Goal: Find specific page/section: Find specific page/section

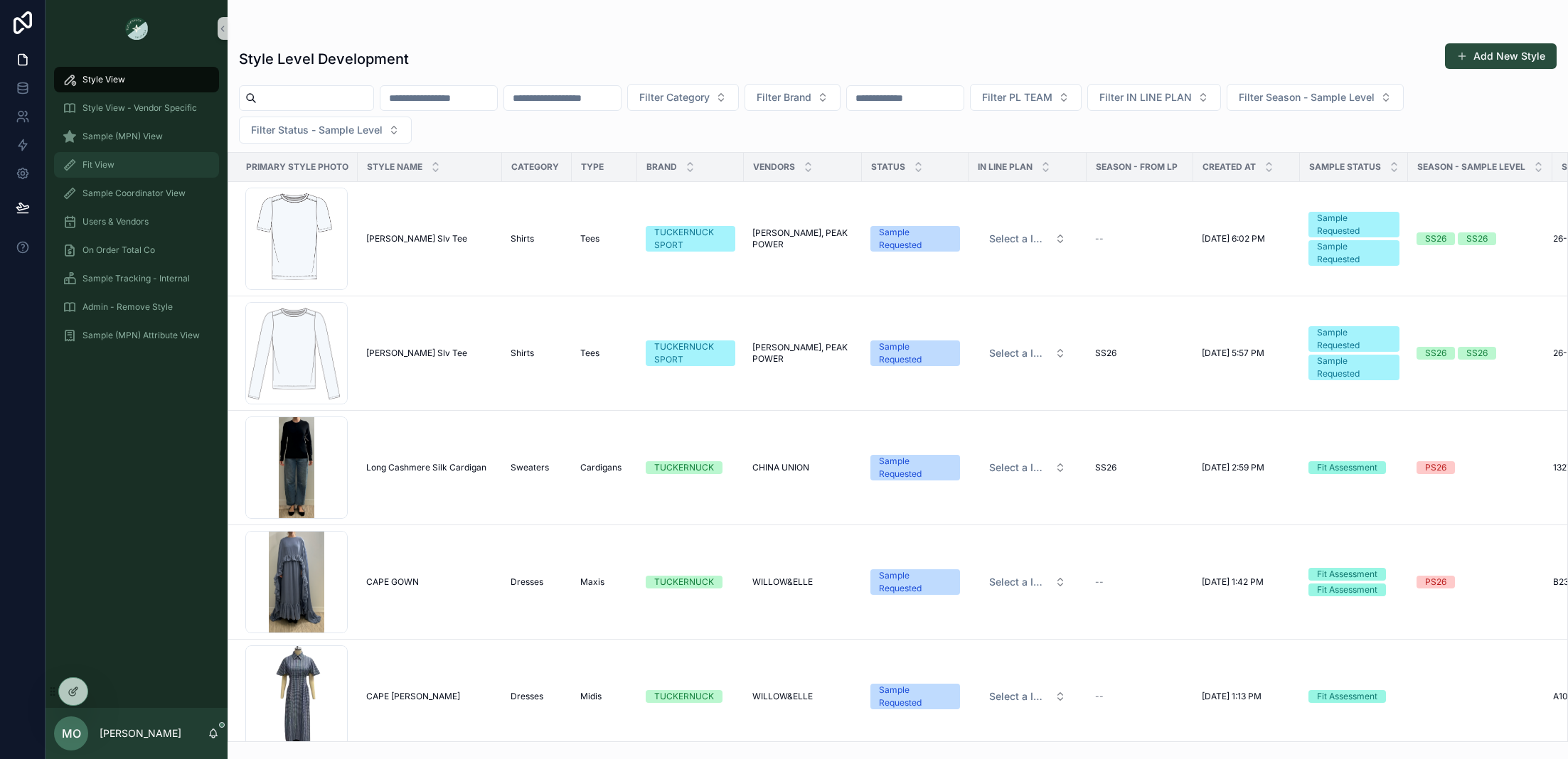
click at [172, 151] on div "Fit View" at bounding box center [137, 165] width 182 height 29
click at [167, 129] on div "Sample (MPN) View" at bounding box center [136, 137] width 148 height 23
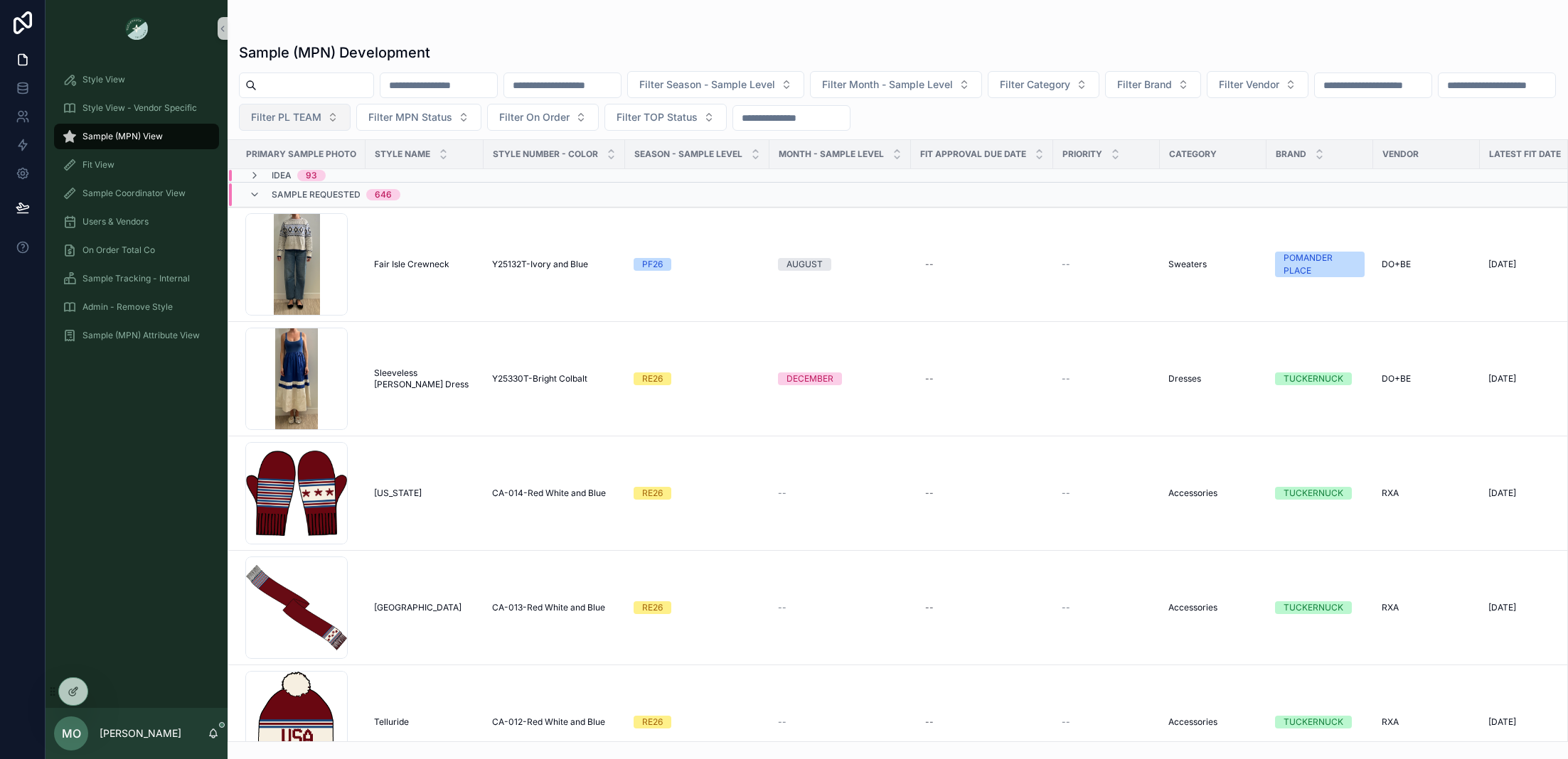
click at [321, 110] on span "Filter PL TEAM" at bounding box center [286, 117] width 70 height 14
click at [414, 169] on div "DC" at bounding box center [432, 175] width 171 height 23
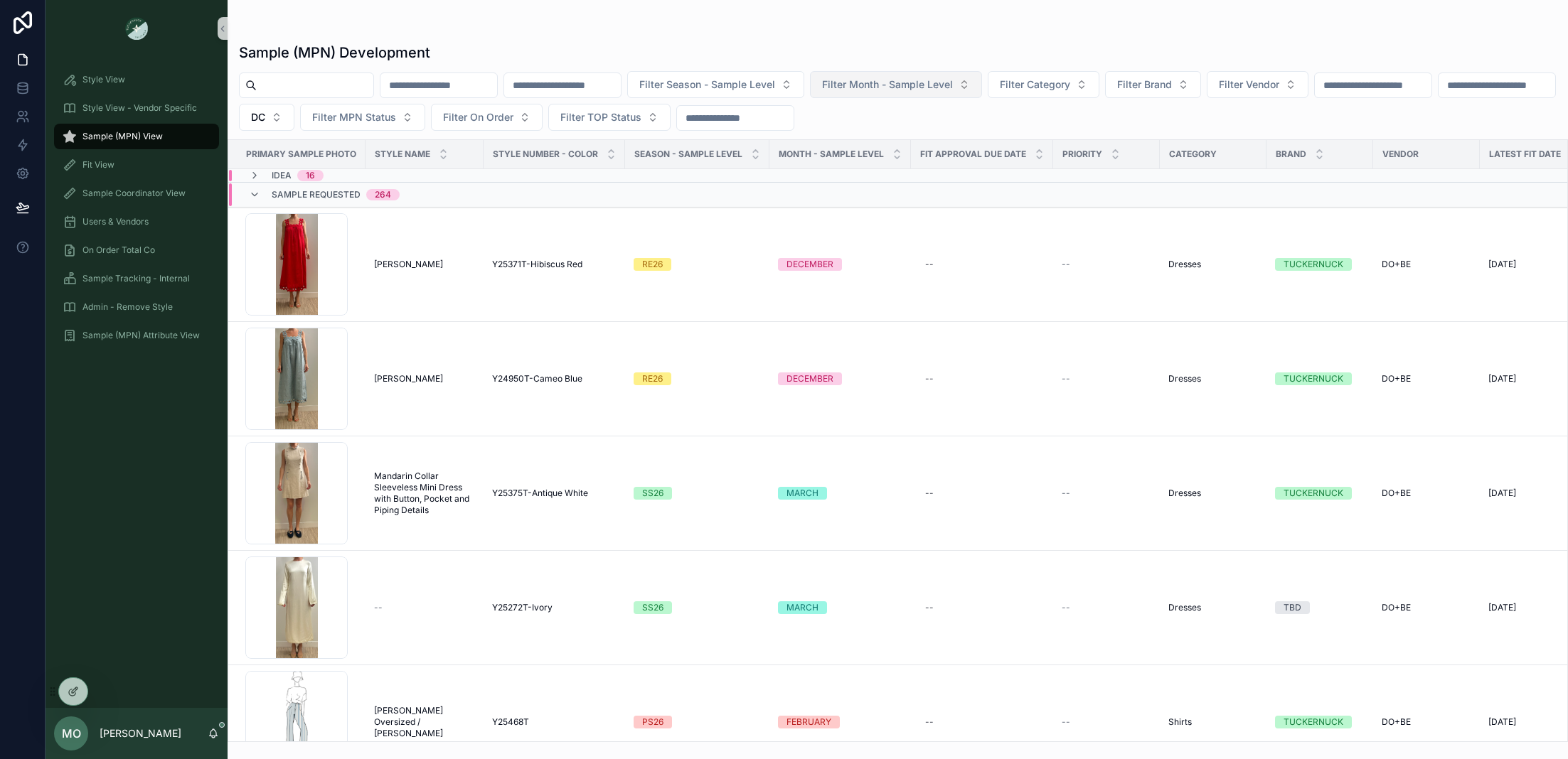
drag, startPoint x: 887, startPoint y: 77, endPoint x: 890, endPoint y: 90, distance: 13.3
click at [888, 77] on span "Filter Month - Sample Level" at bounding box center [887, 84] width 131 height 14
click at [926, 167] on div "FEBRUARY" at bounding box center [934, 165] width 171 height 23
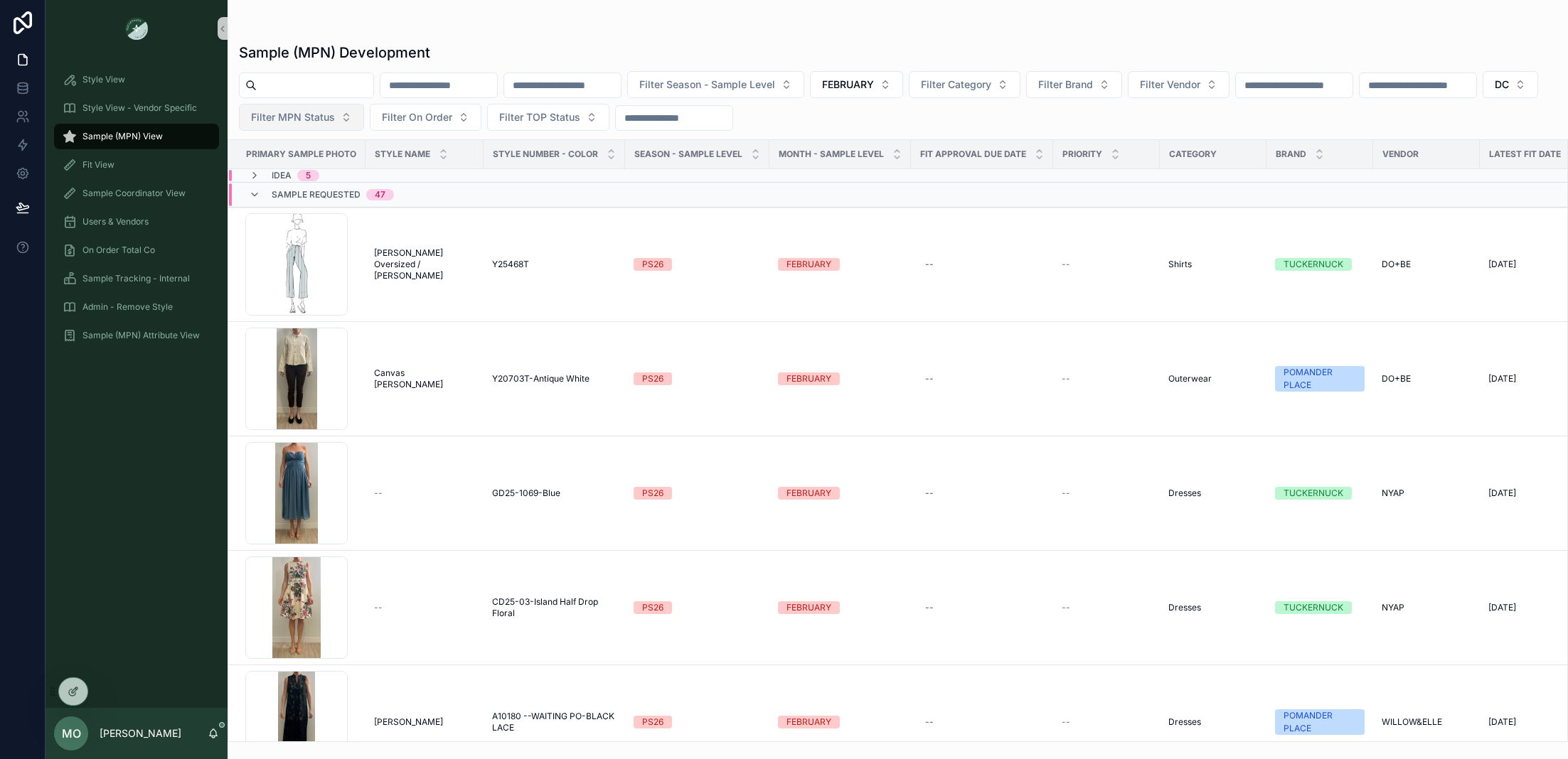
click at [335, 118] on span "Filter MPN Status" at bounding box center [293, 117] width 84 height 14
click at [1483, 98] on button "DC" at bounding box center [1511, 84] width 56 height 27
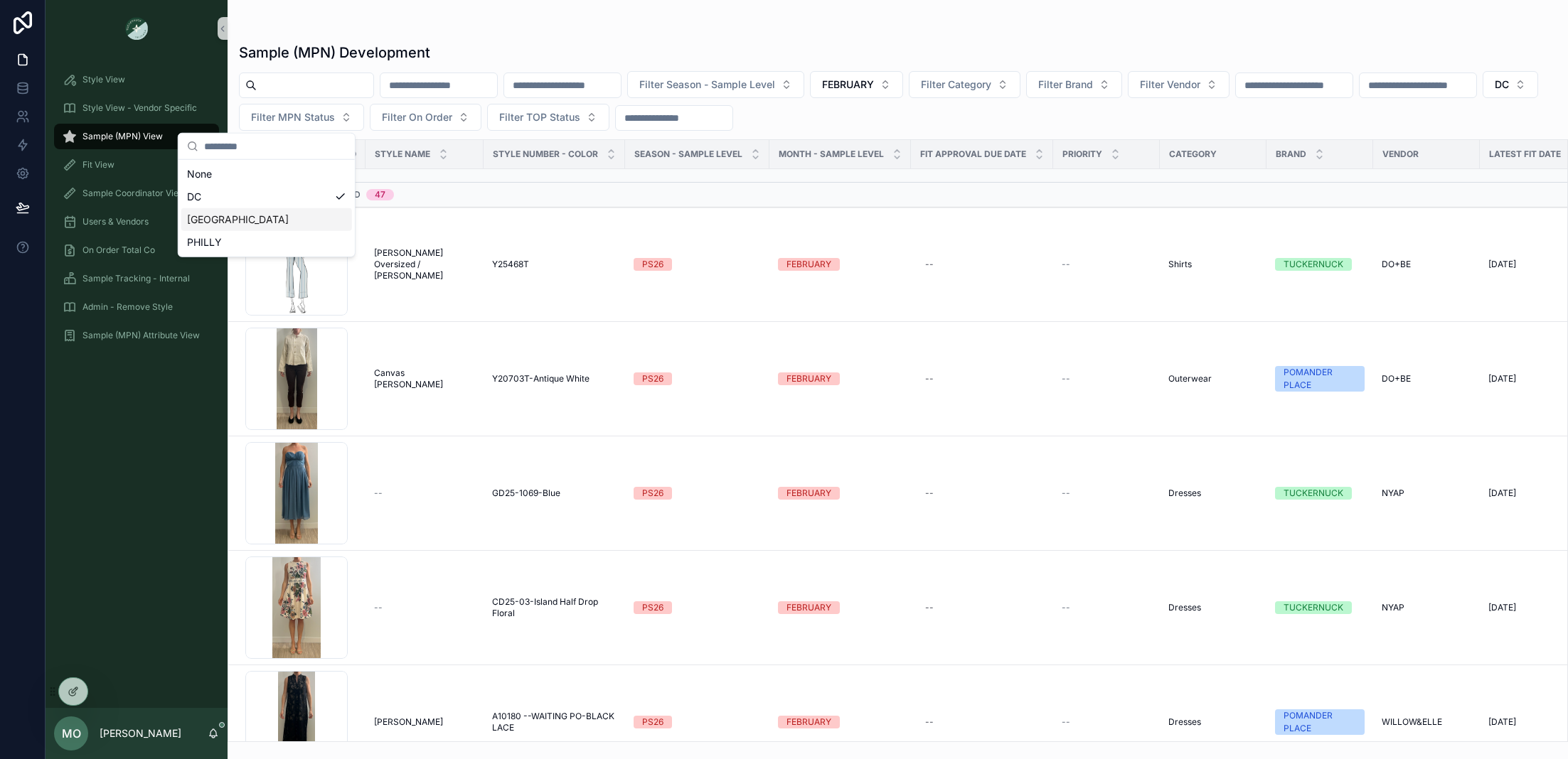
click at [250, 220] on div "[GEOGRAPHIC_DATA]" at bounding box center [266, 220] width 171 height 23
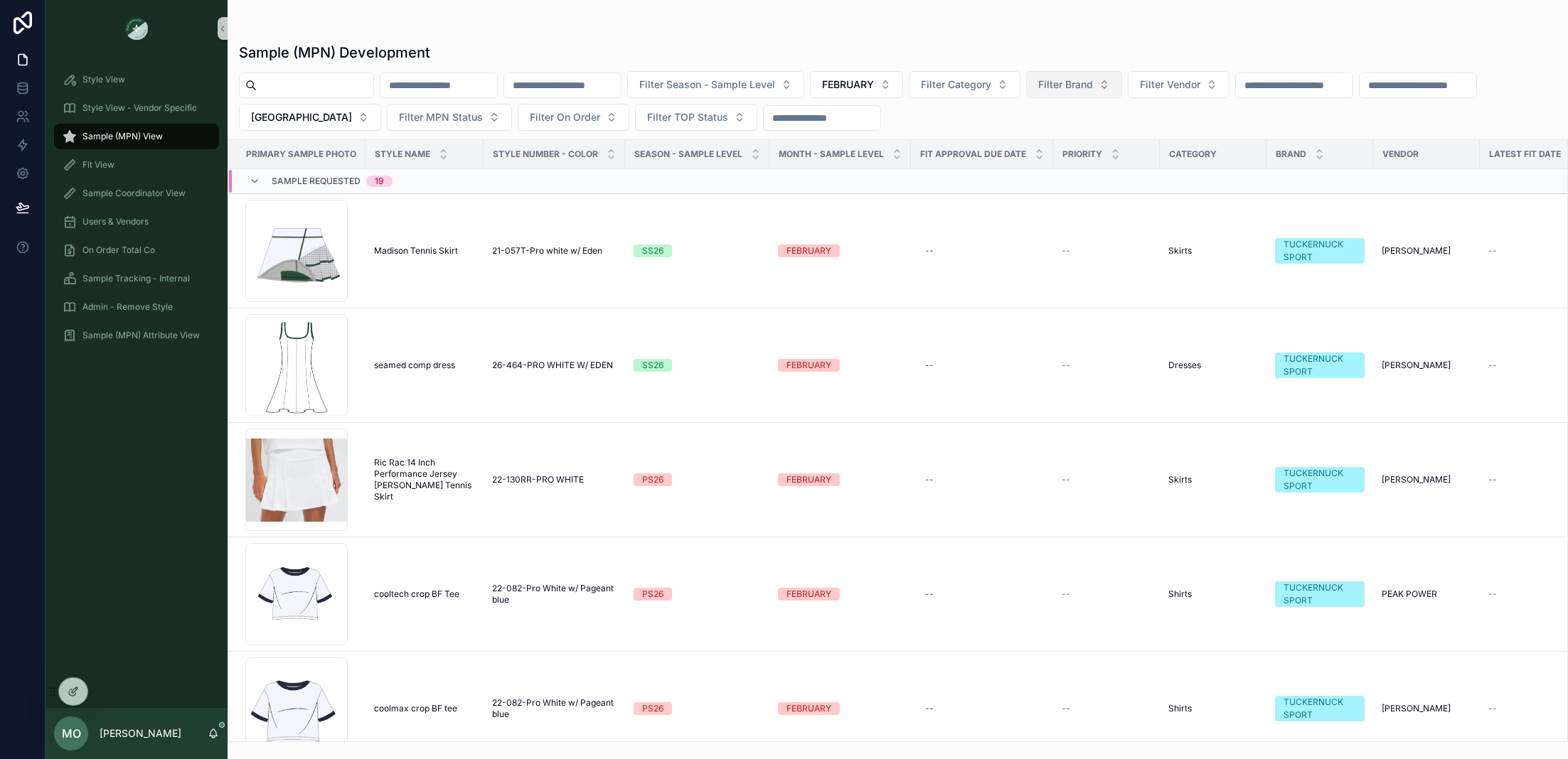
click at [1093, 90] on span "Filter Brand" at bounding box center [1066, 84] width 55 height 14
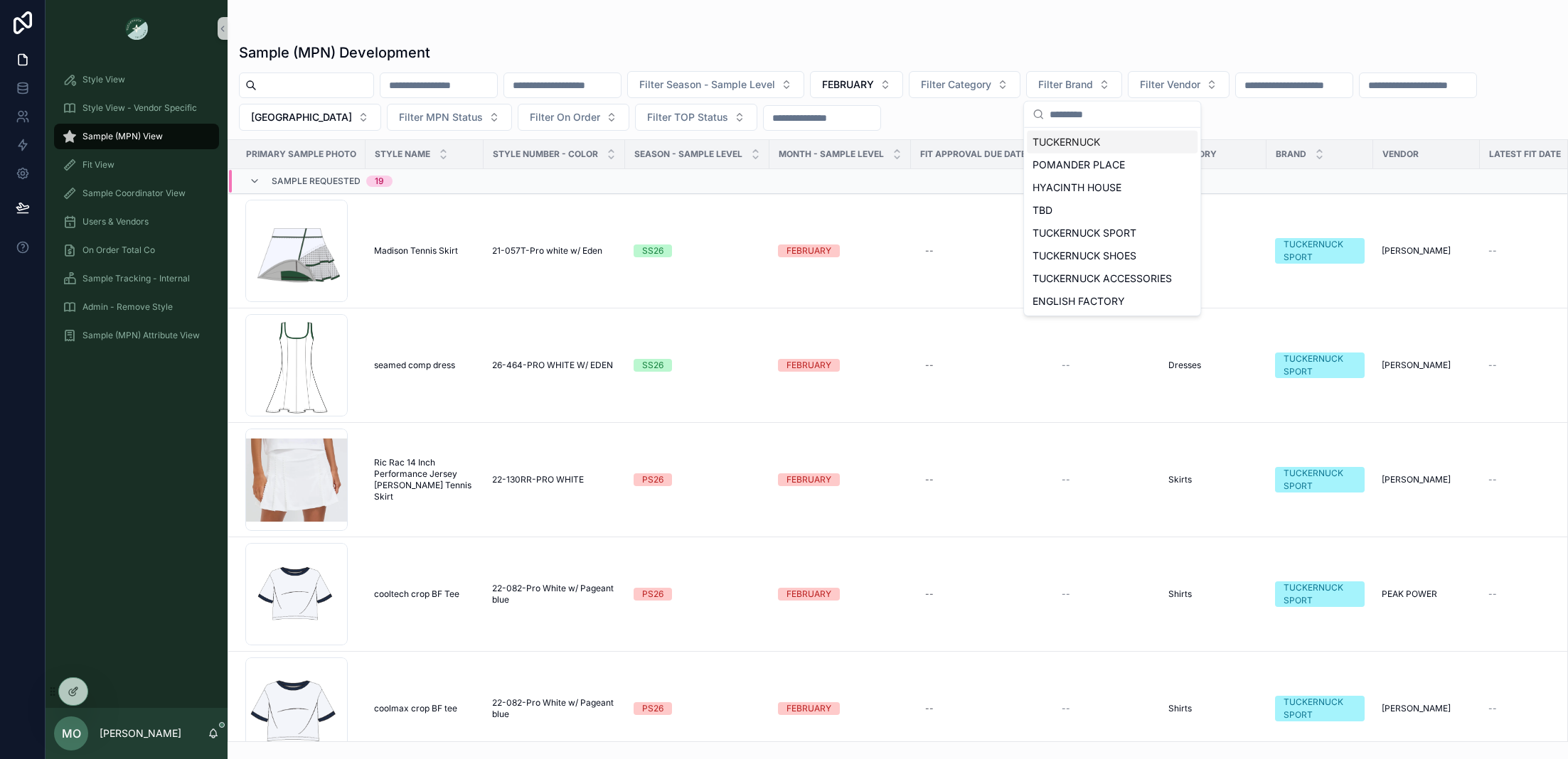
click at [1048, 141] on div "TUCKERNUCK" at bounding box center [1112, 142] width 171 height 23
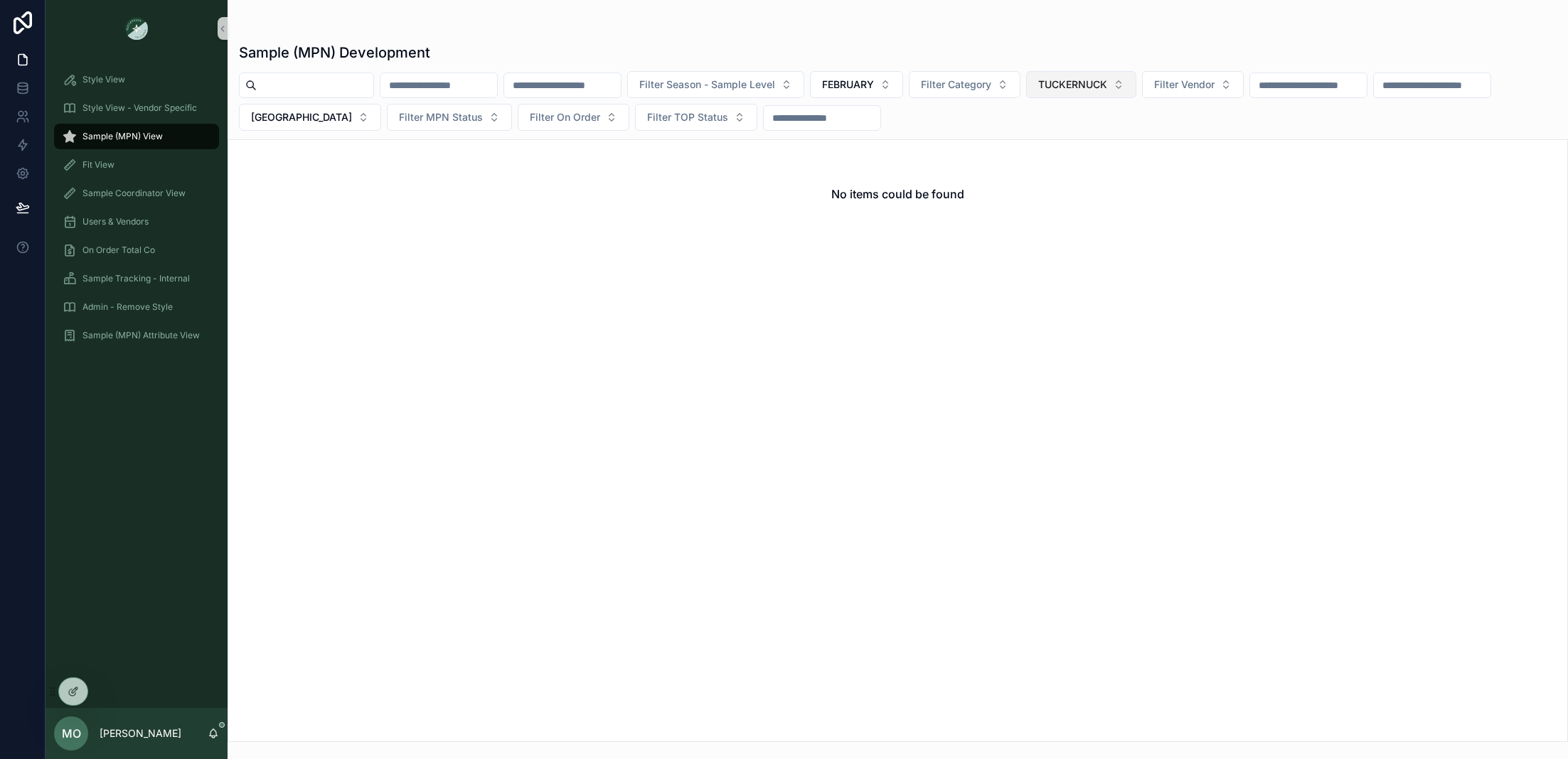
click at [1115, 98] on div "Filter Season - Sample Level FEBRUARY Filter Category TUCKERNUCK Filter Vendor …" at bounding box center [897, 100] width 1340 height 59
click at [1107, 87] on span "TUCKERNUCK" at bounding box center [1073, 84] width 69 height 14
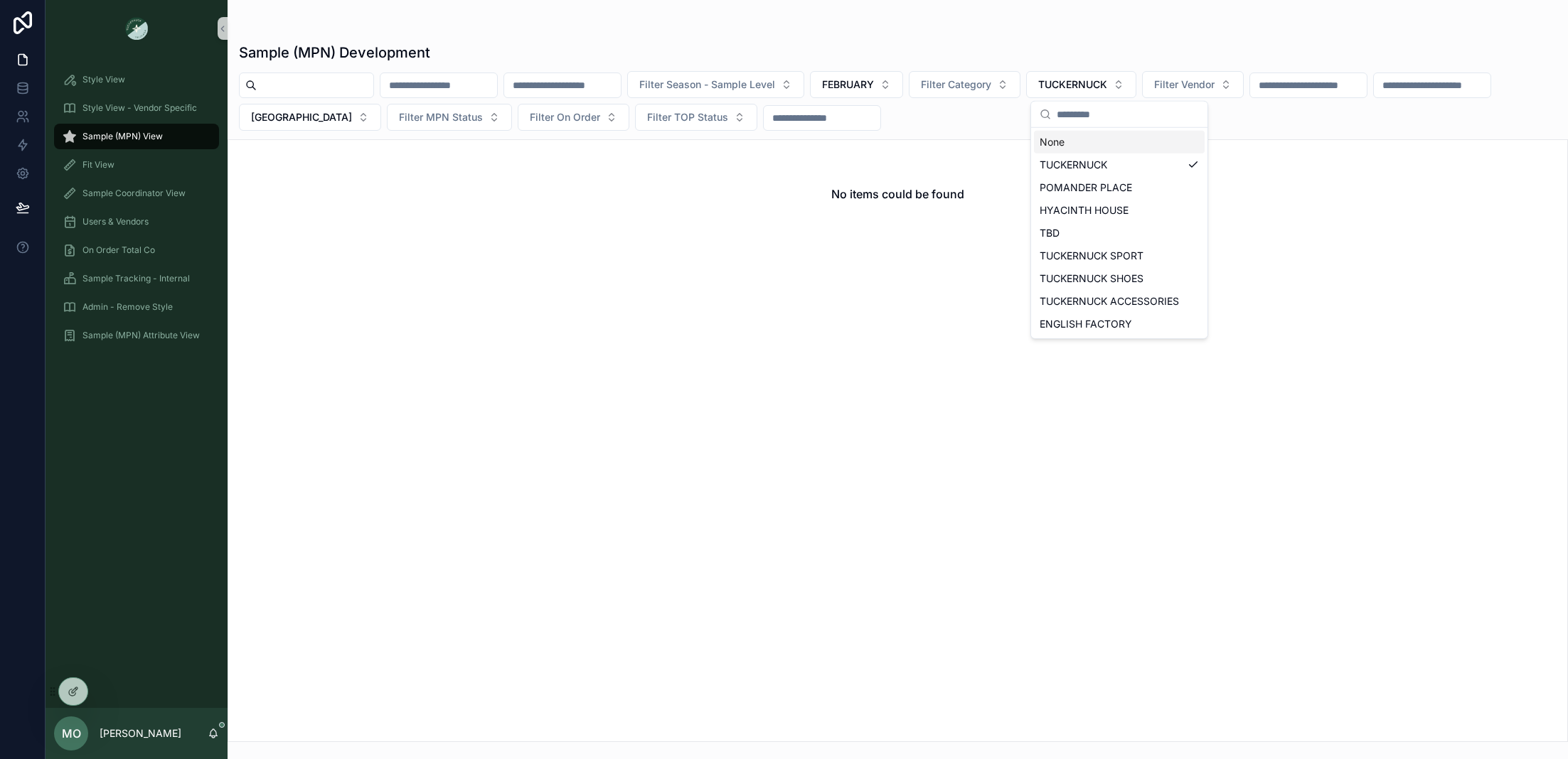
click at [1066, 139] on div "None" at bounding box center [1119, 142] width 171 height 23
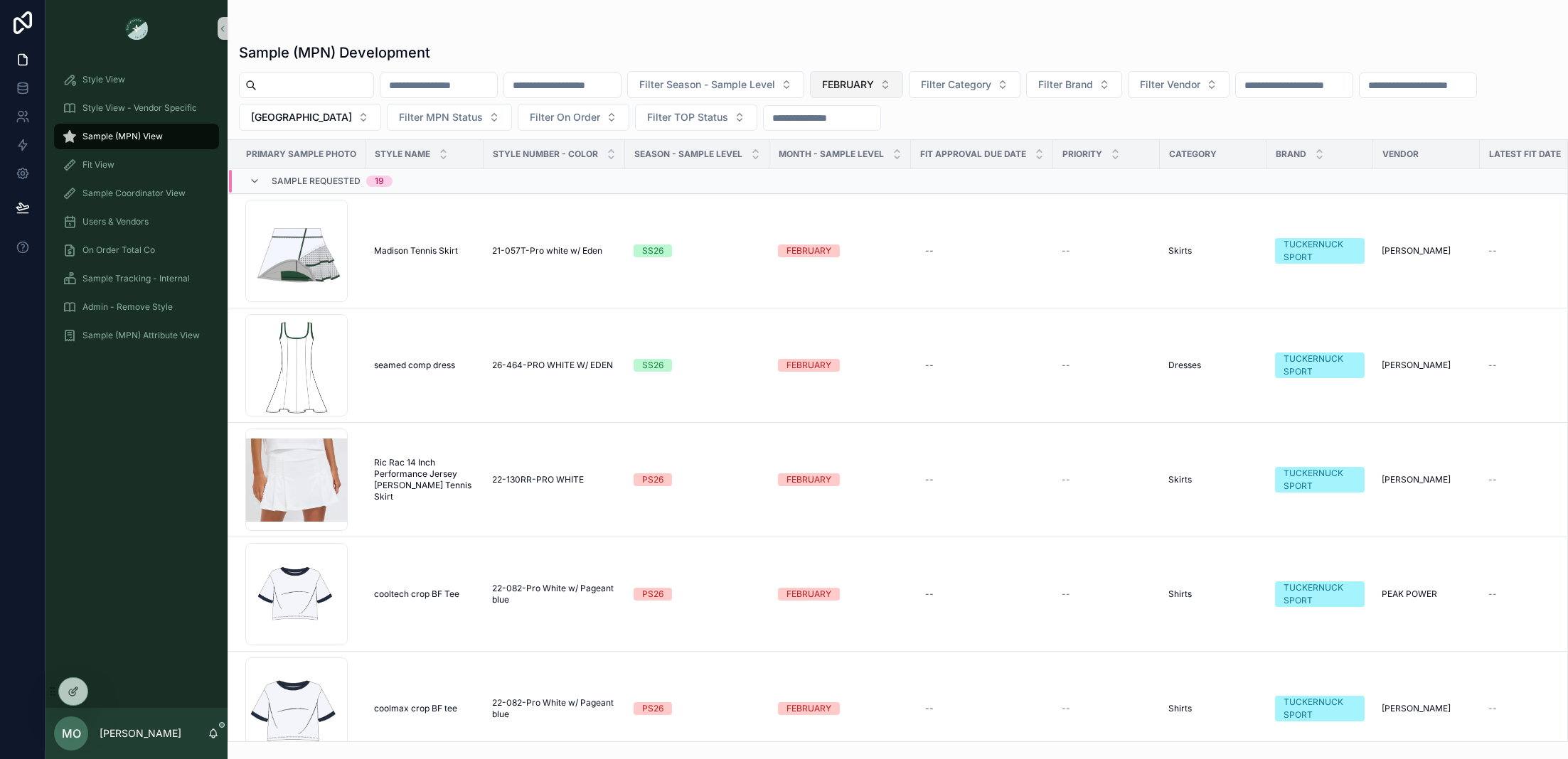
click at [903, 93] on button "FEBRUARY" at bounding box center [857, 84] width 93 height 27
click at [875, 142] on div "None" at bounding box center [895, 142] width 171 height 23
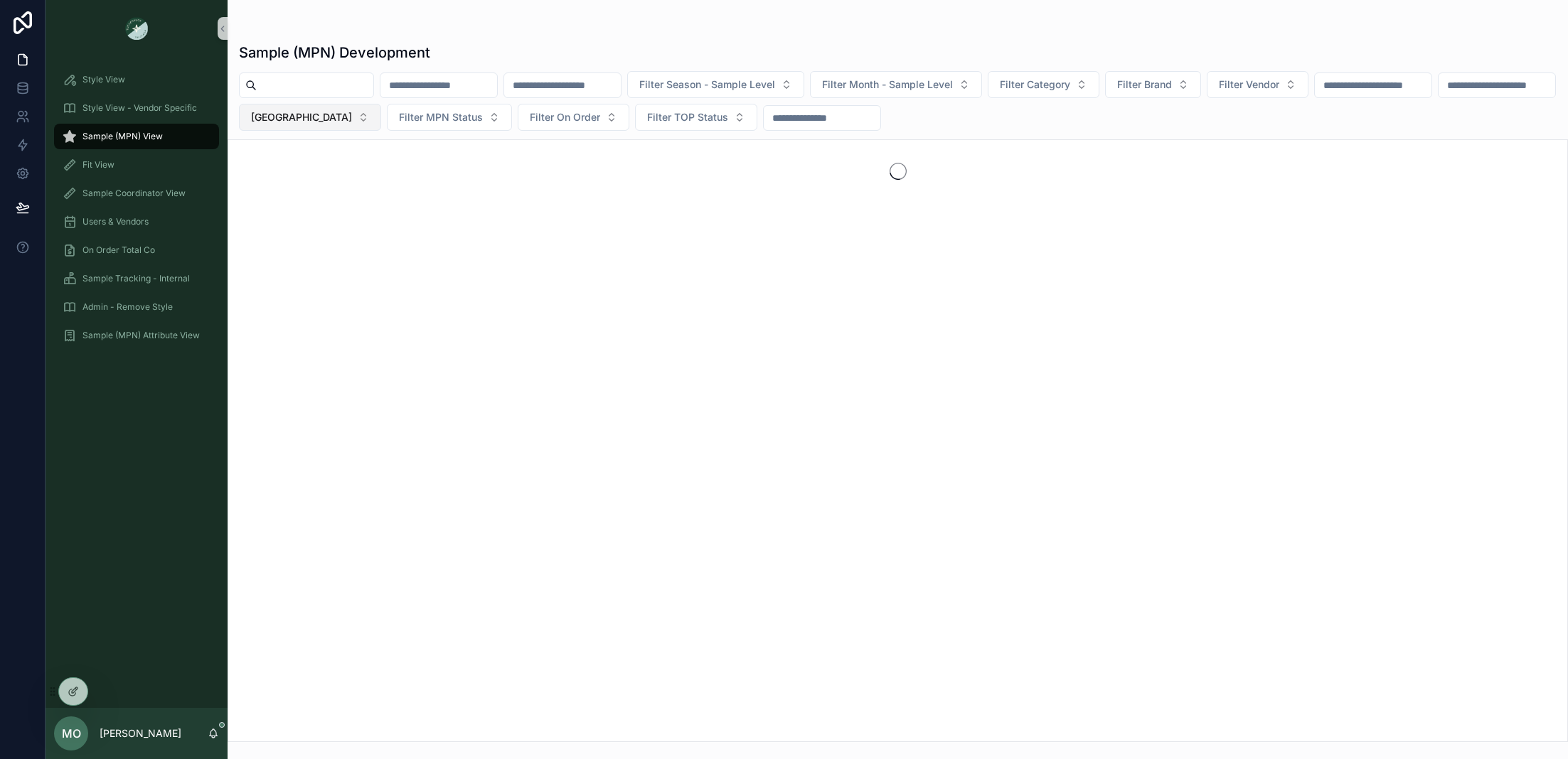
click at [352, 118] on span "[GEOGRAPHIC_DATA]" at bounding box center [301, 117] width 101 height 14
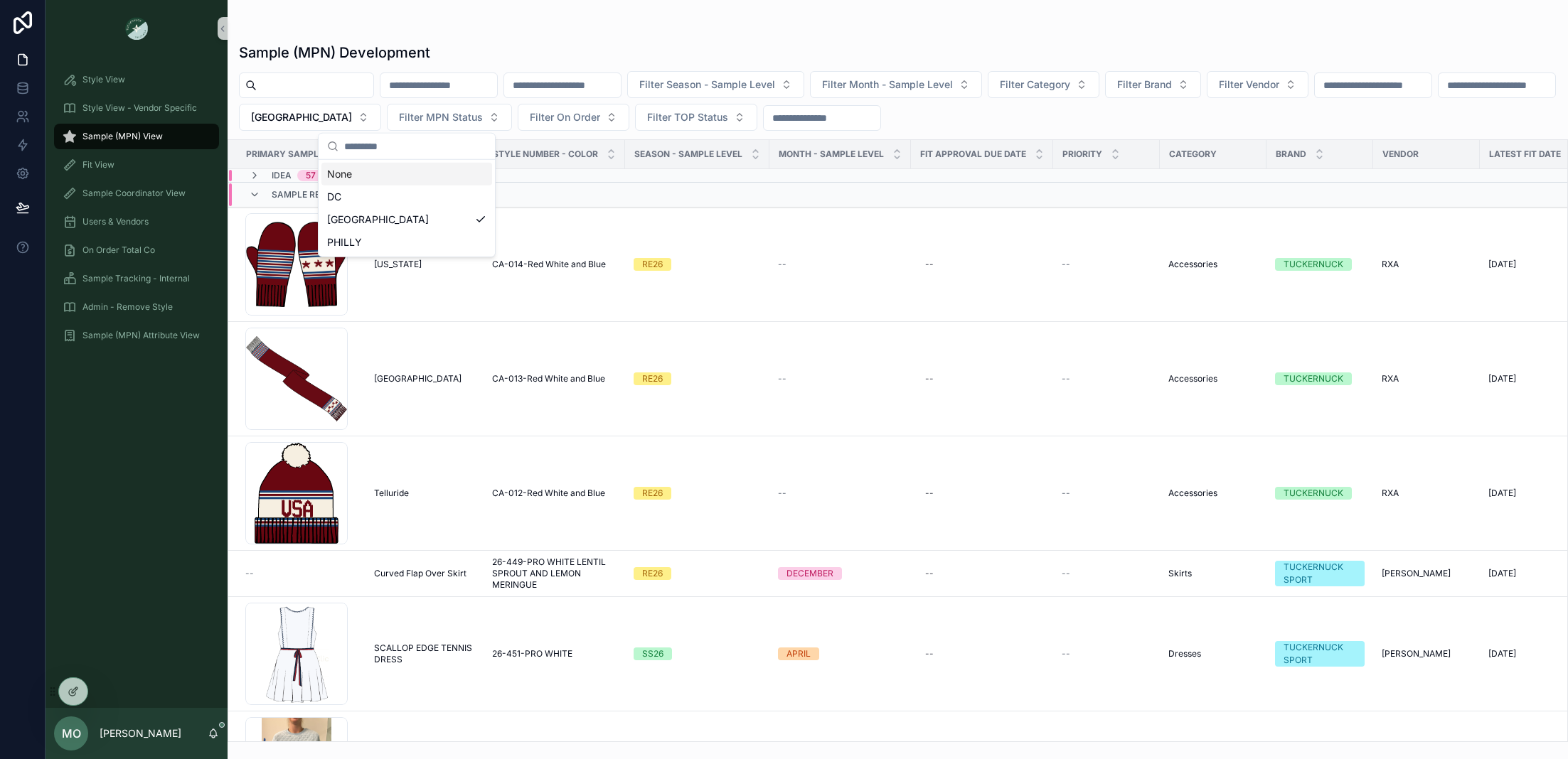
click at [384, 167] on div "None" at bounding box center [406, 175] width 171 height 23
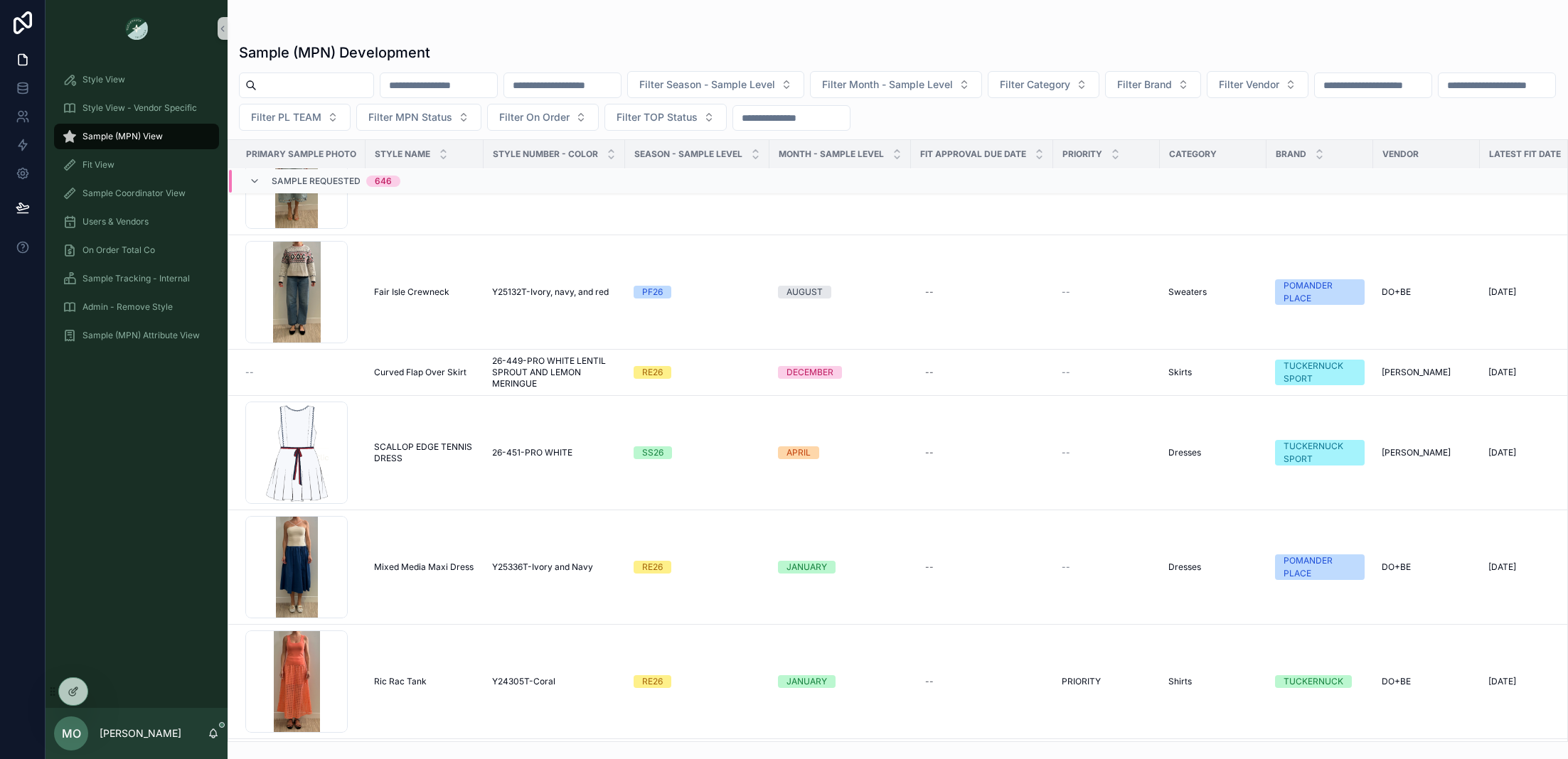
scroll to position [959, 0]
